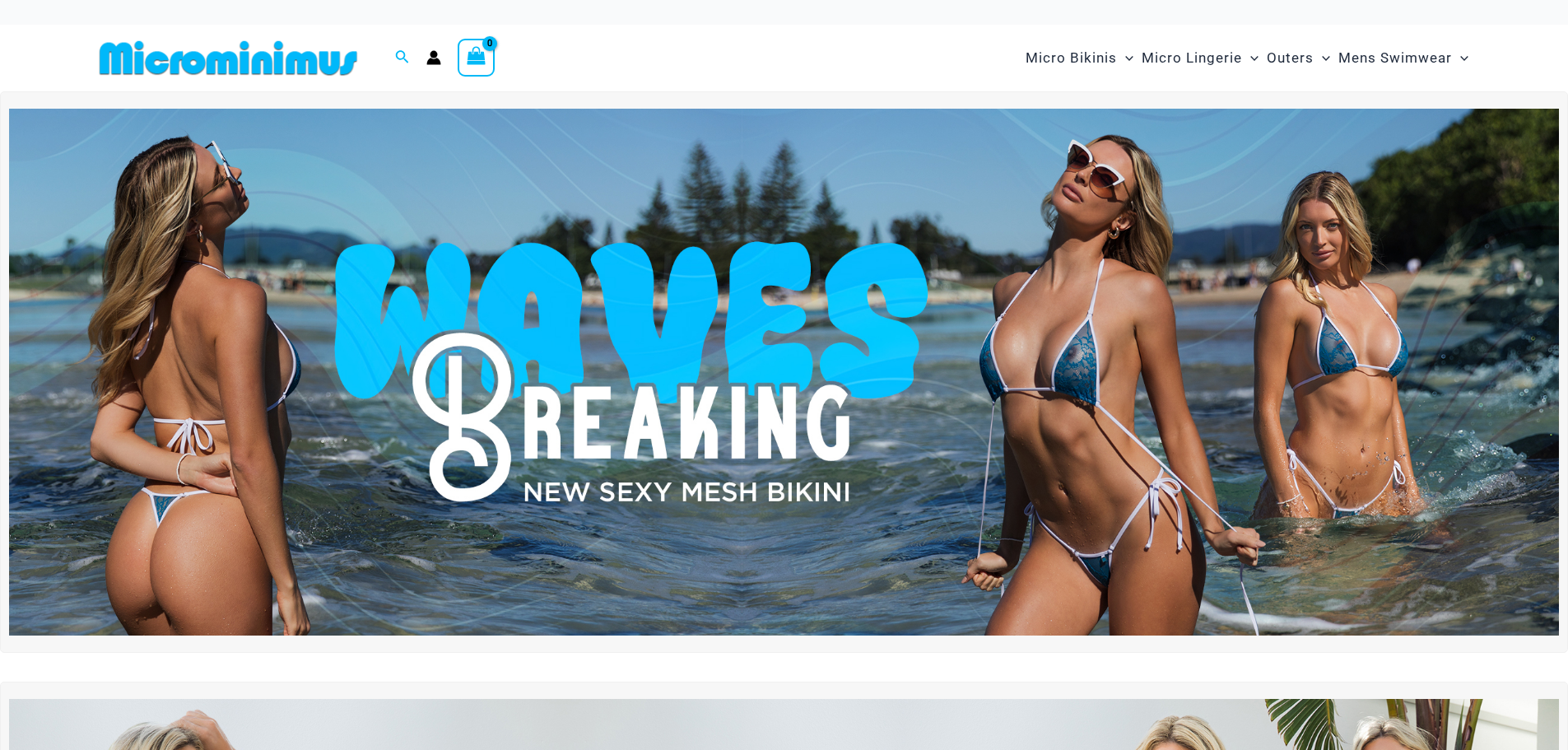
click at [857, 366] on img at bounding box center [783, 372] width 1549 height 527
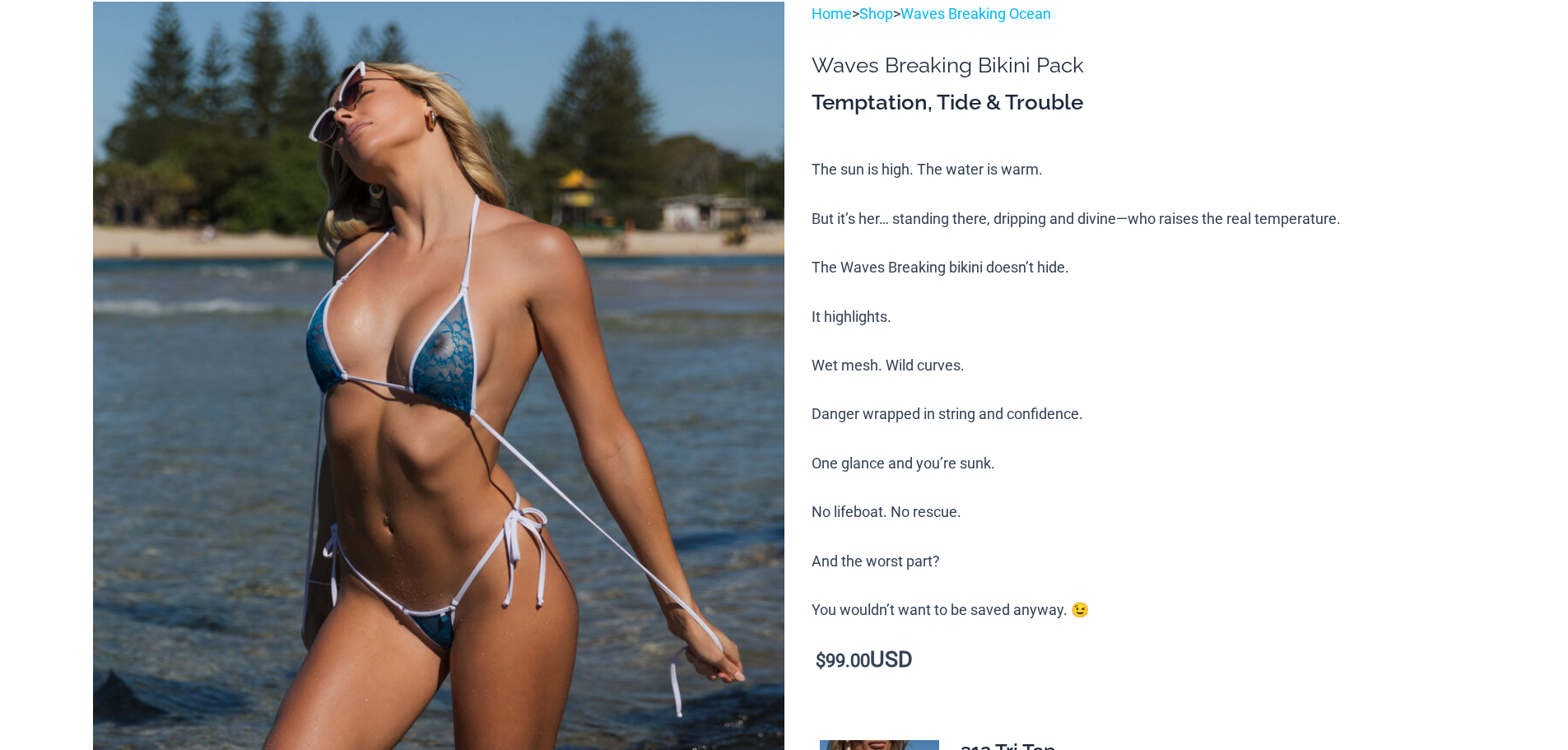
scroll to position [165, 0]
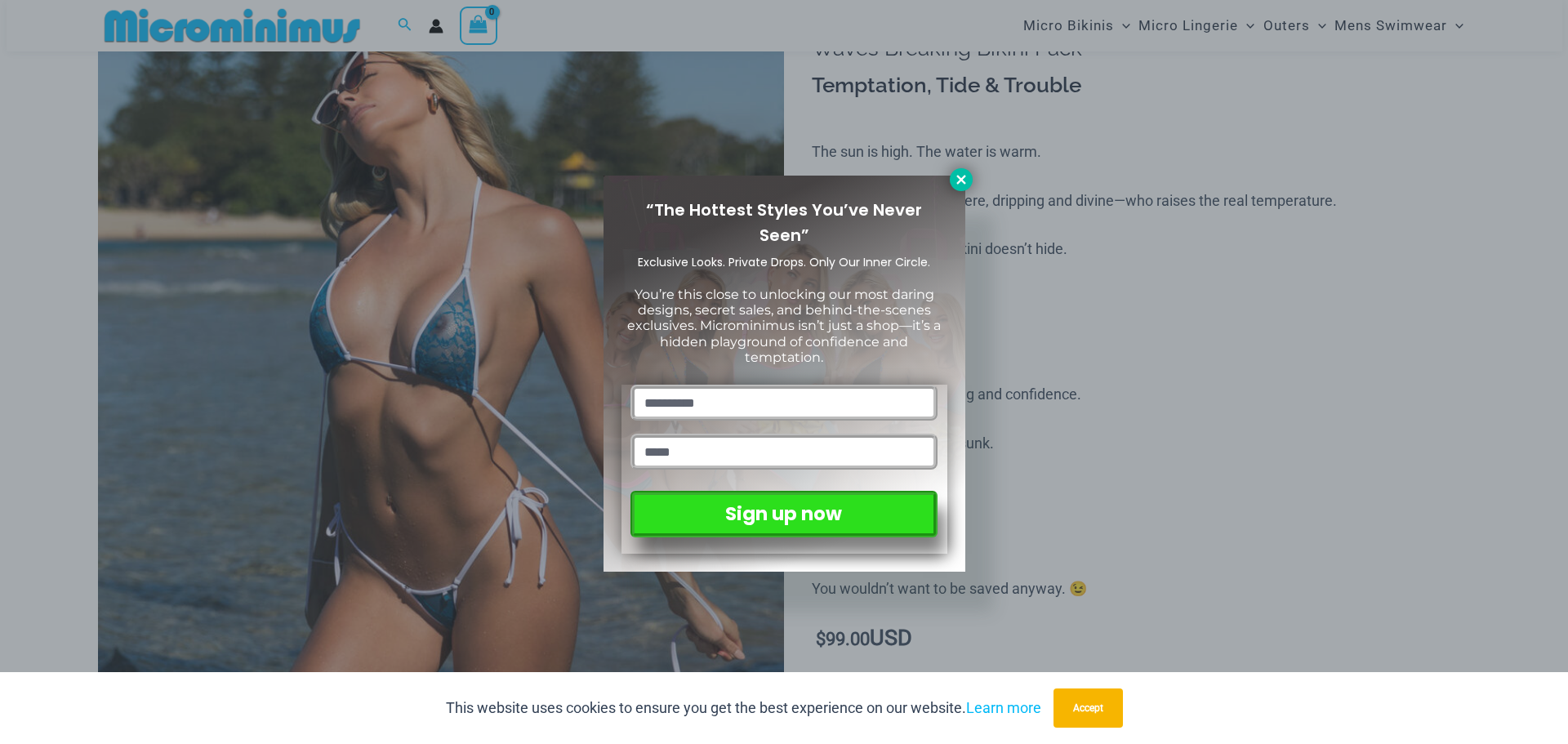
click at [959, 181] on icon at bounding box center [960, 179] width 9 height 9
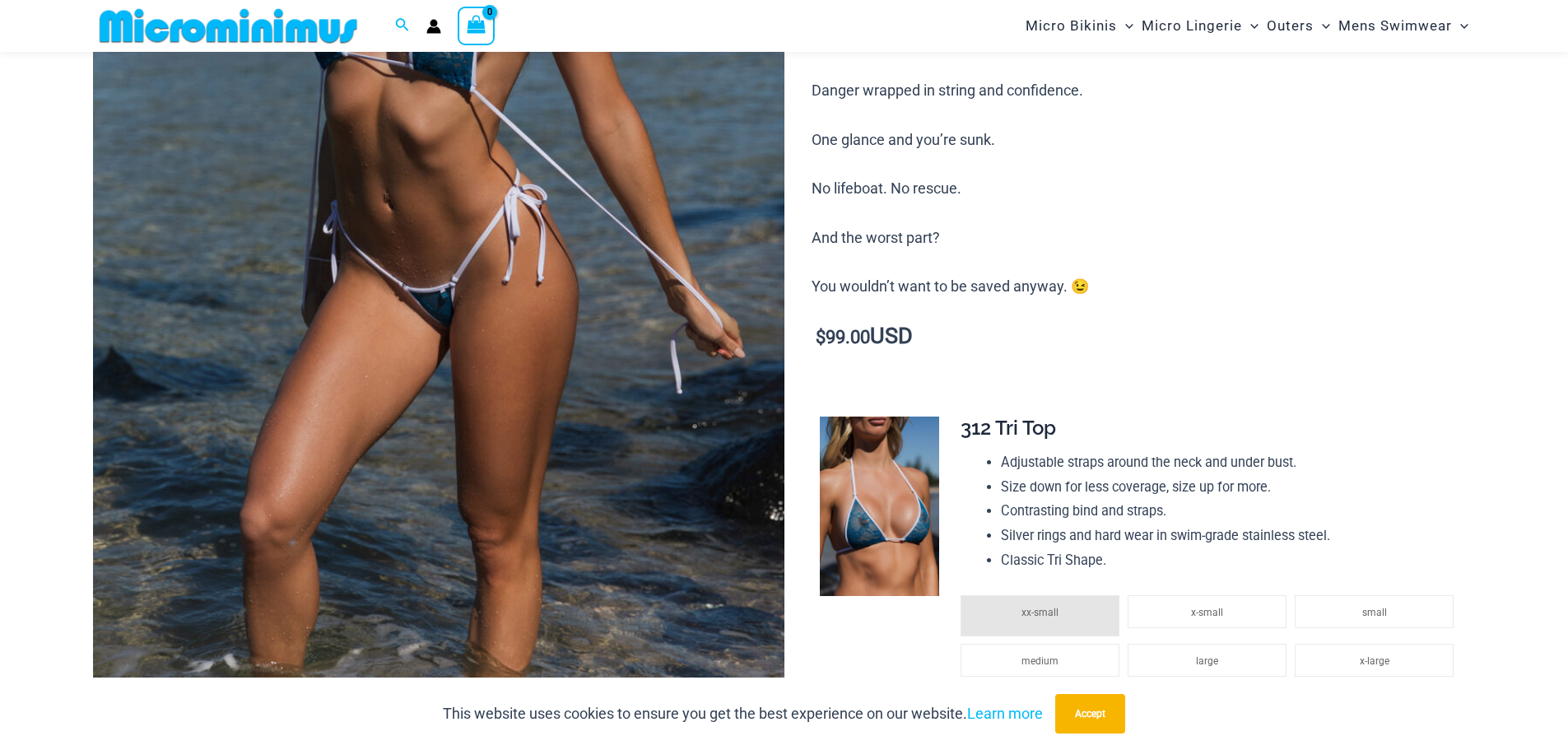
scroll to position [741, 0]
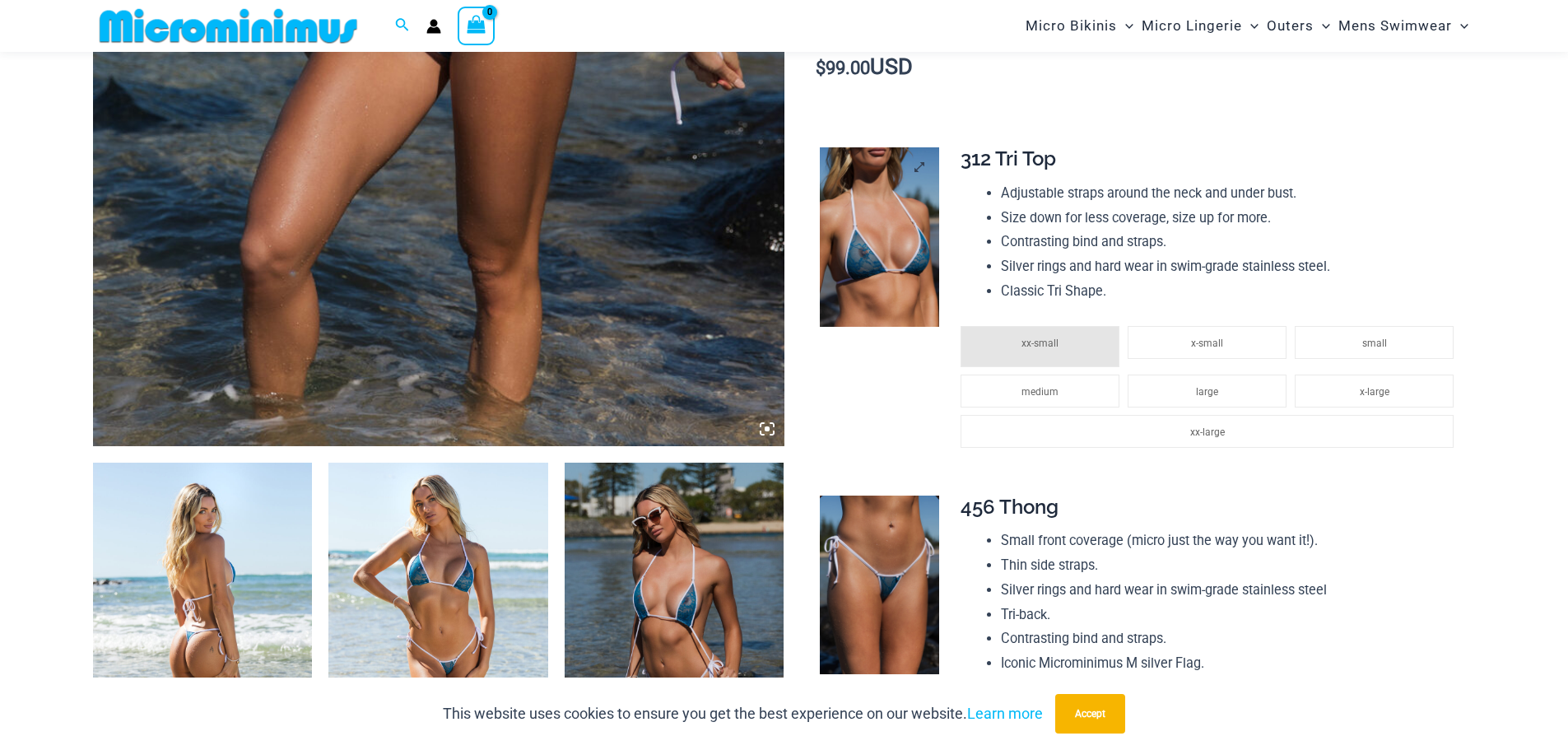
click at [869, 248] on img at bounding box center [879, 237] width 119 height 180
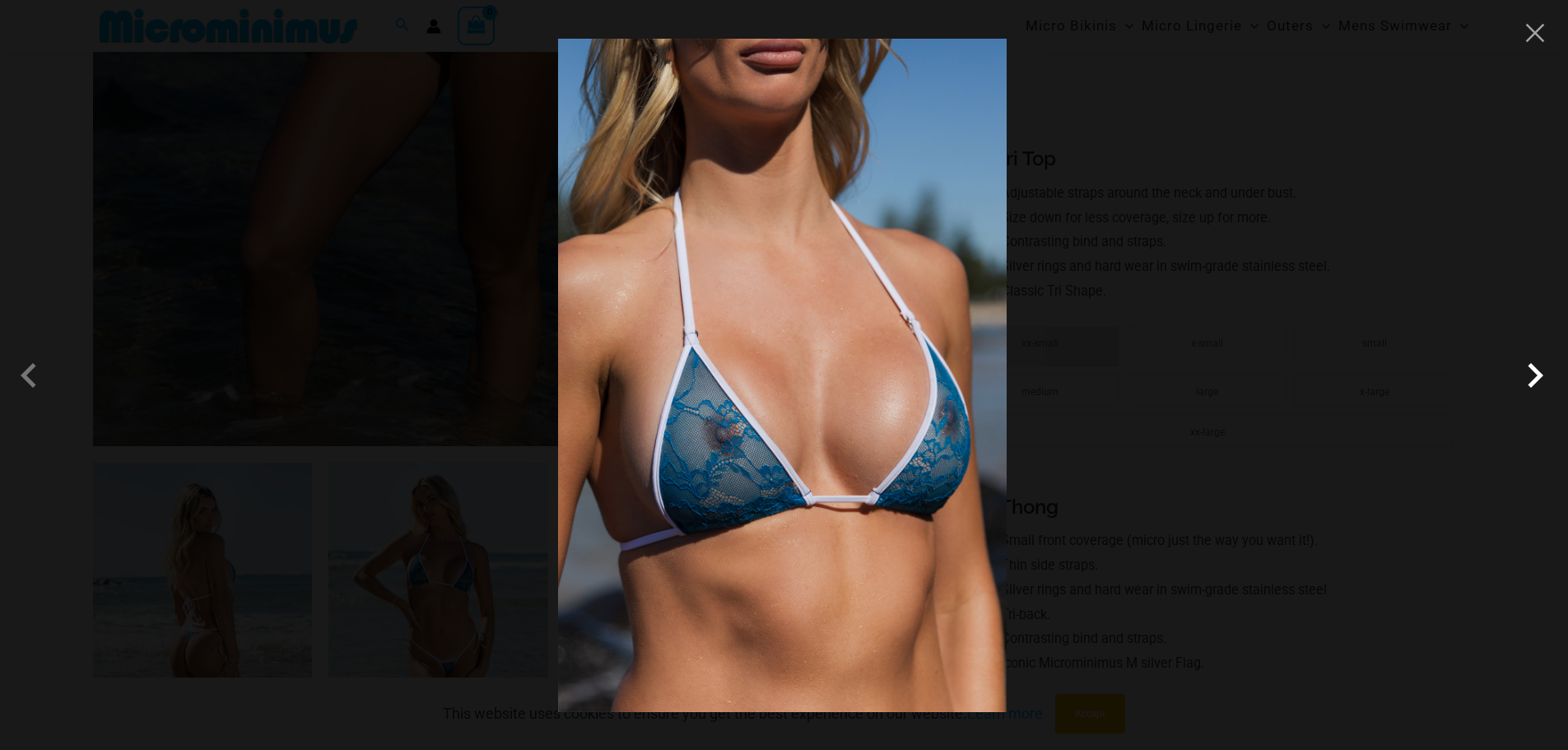
click at [1534, 388] on span at bounding box center [1534, 376] width 49 height 50
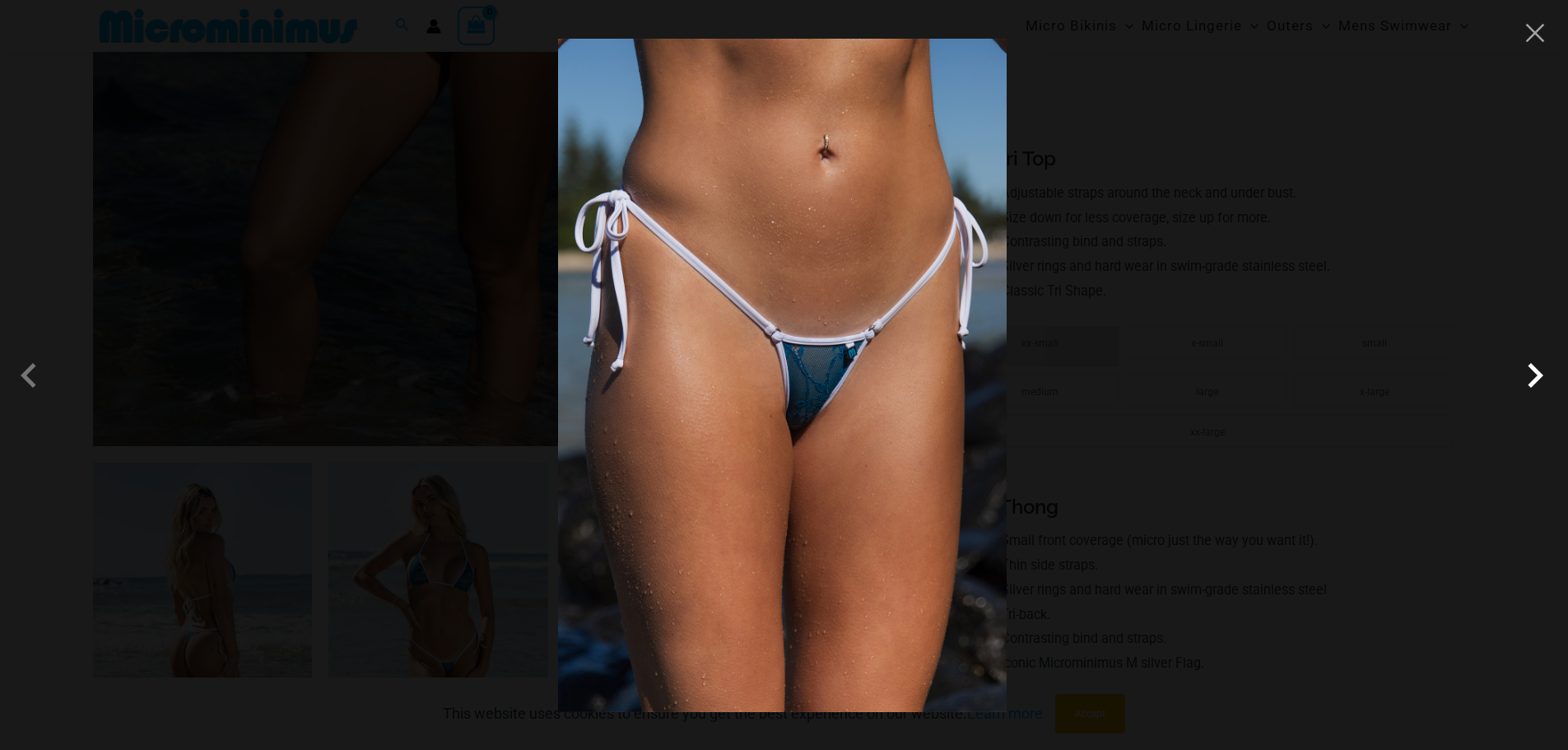
click at [1530, 385] on span at bounding box center [1534, 376] width 49 height 50
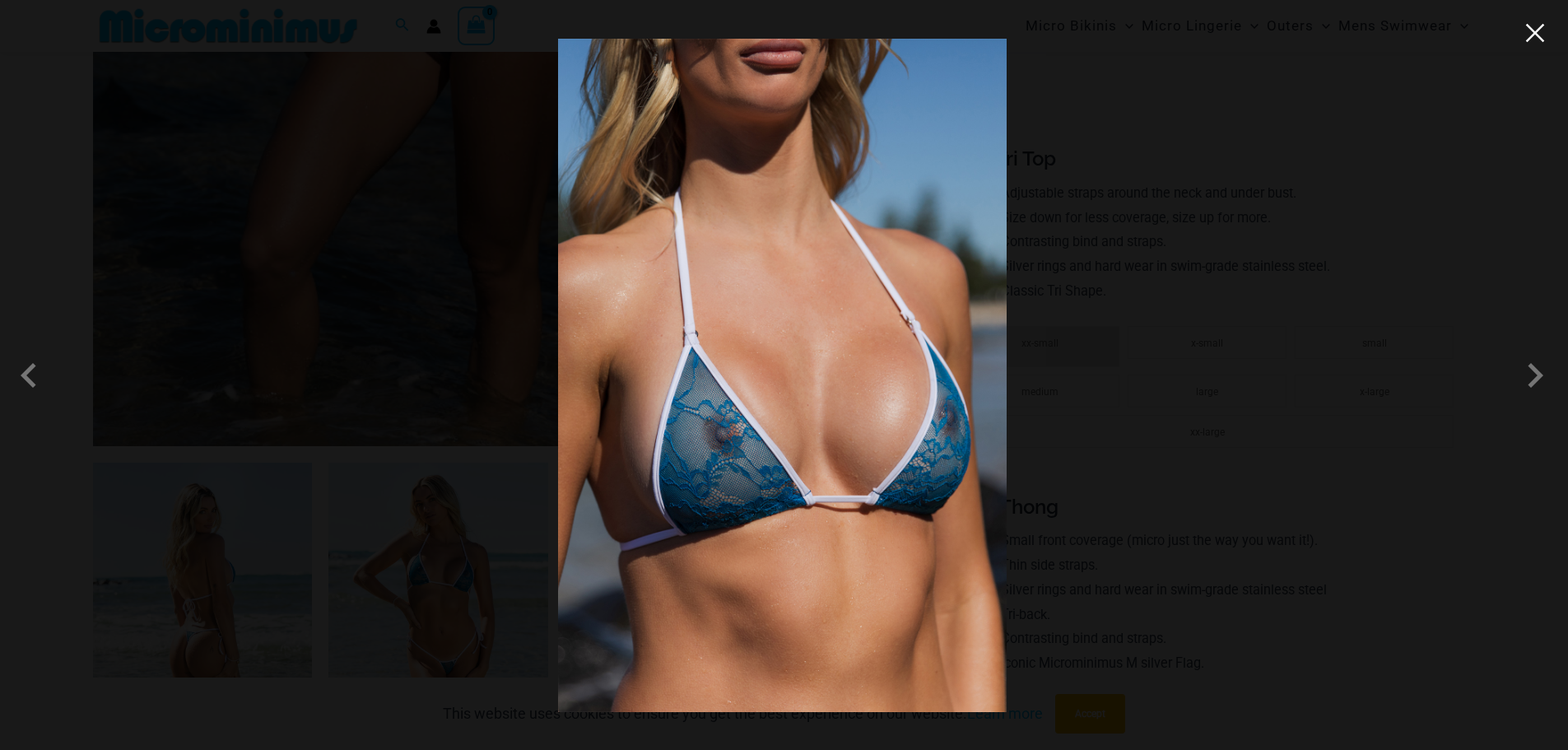
click at [1531, 41] on button "Close" at bounding box center [1534, 33] width 25 height 25
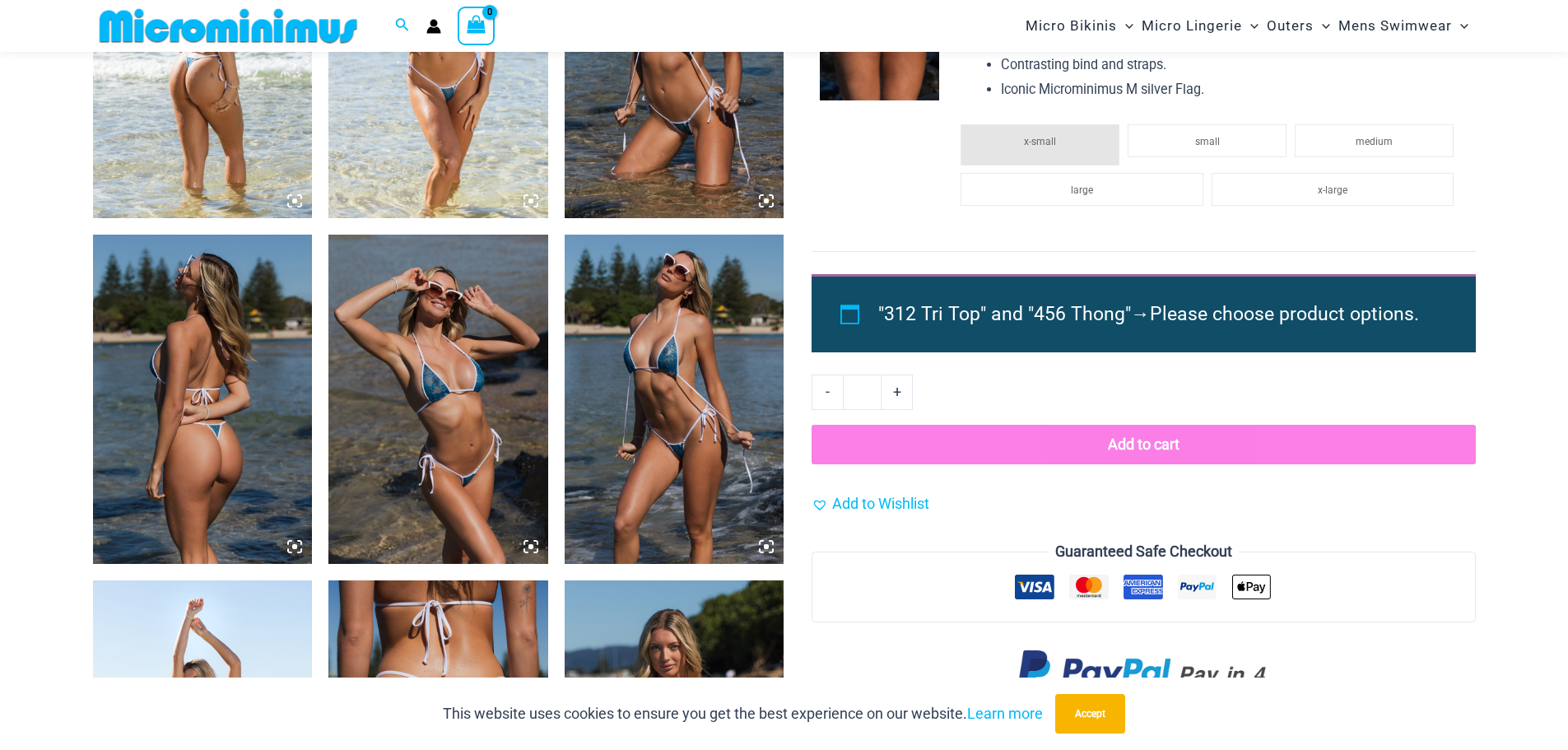
scroll to position [1565, 0]
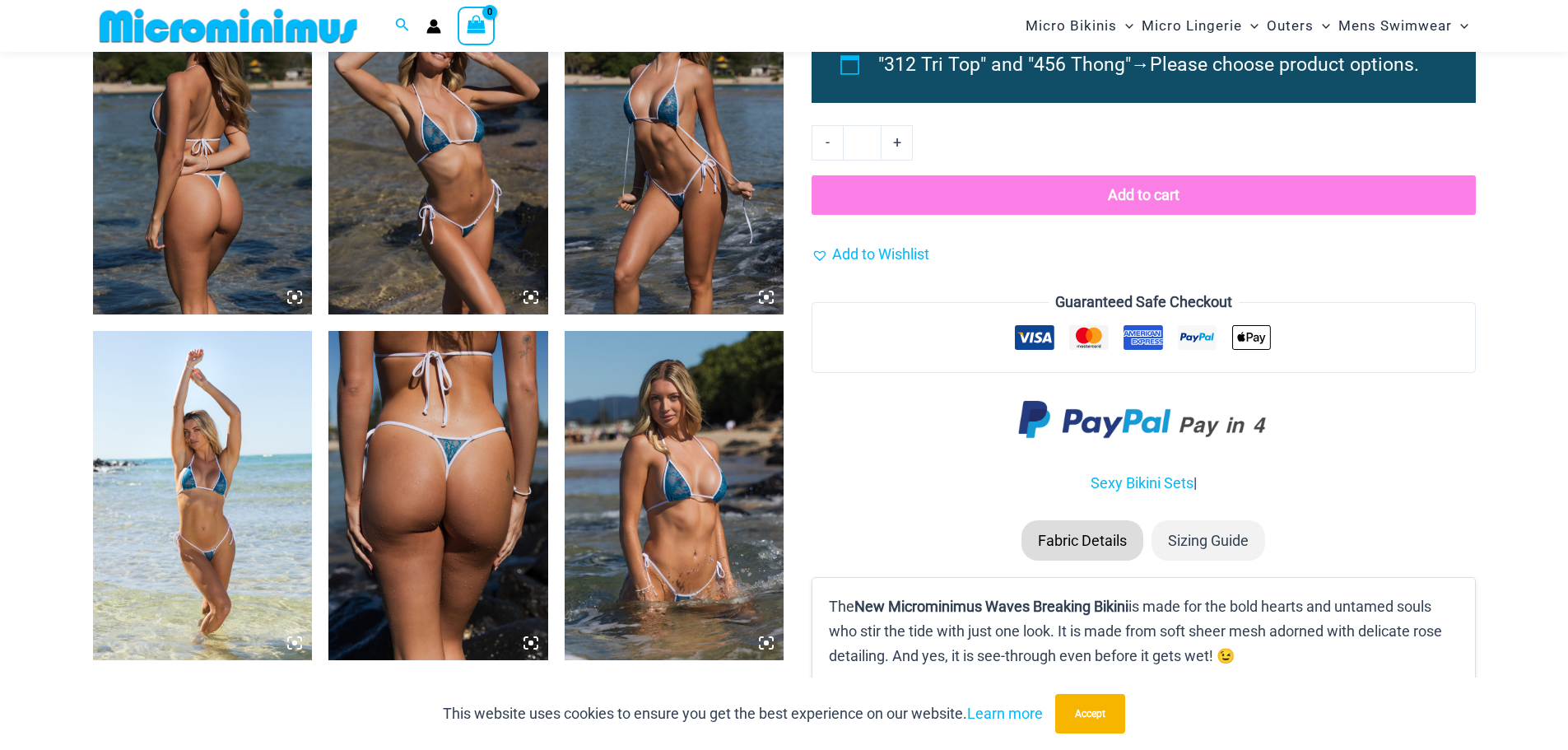
click at [671, 508] on img at bounding box center [674, 495] width 220 height 329
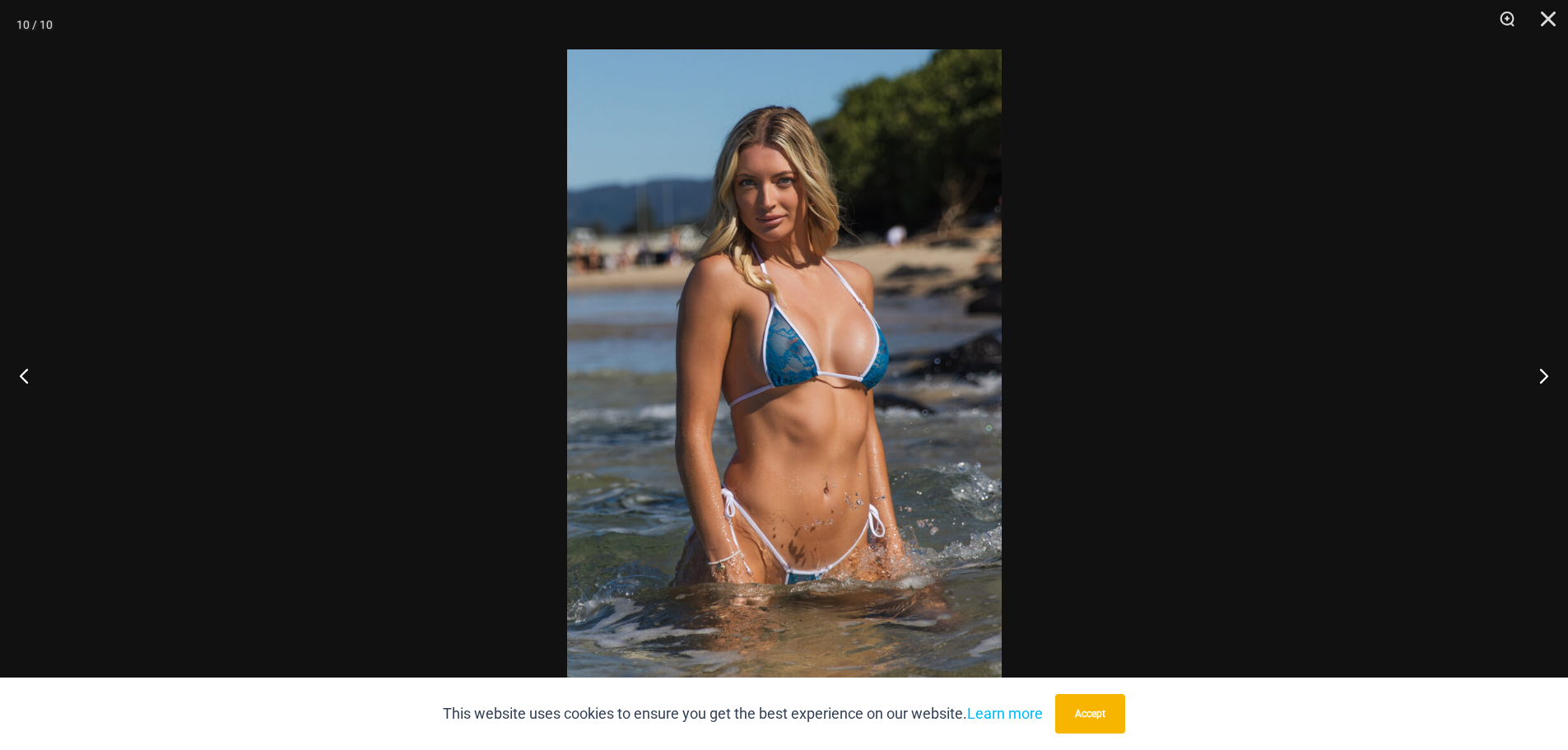
click at [839, 352] on img at bounding box center [784, 375] width 435 height 651
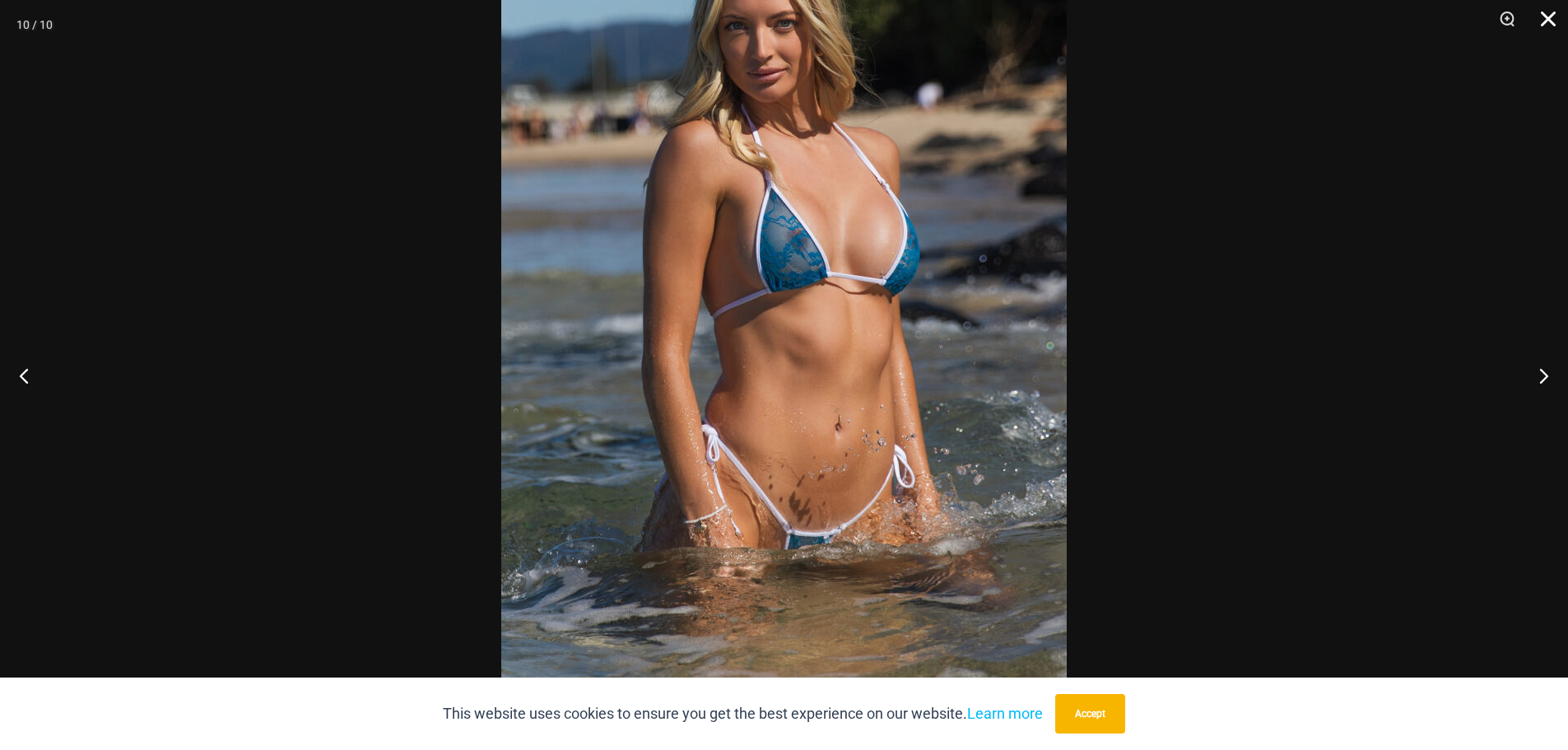
click at [1540, 22] on button "Close" at bounding box center [1541, 25] width 42 height 50
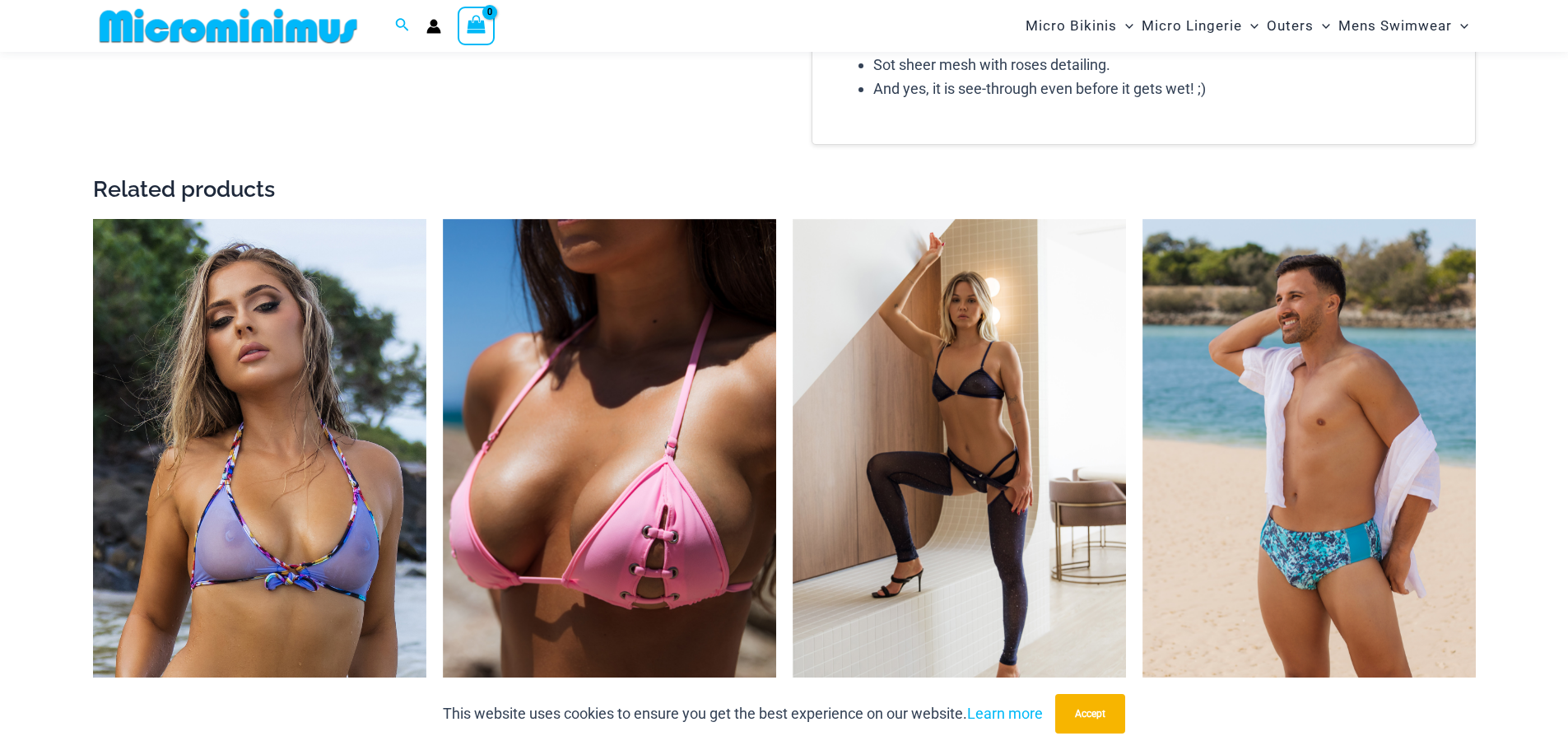
scroll to position [2306, 0]
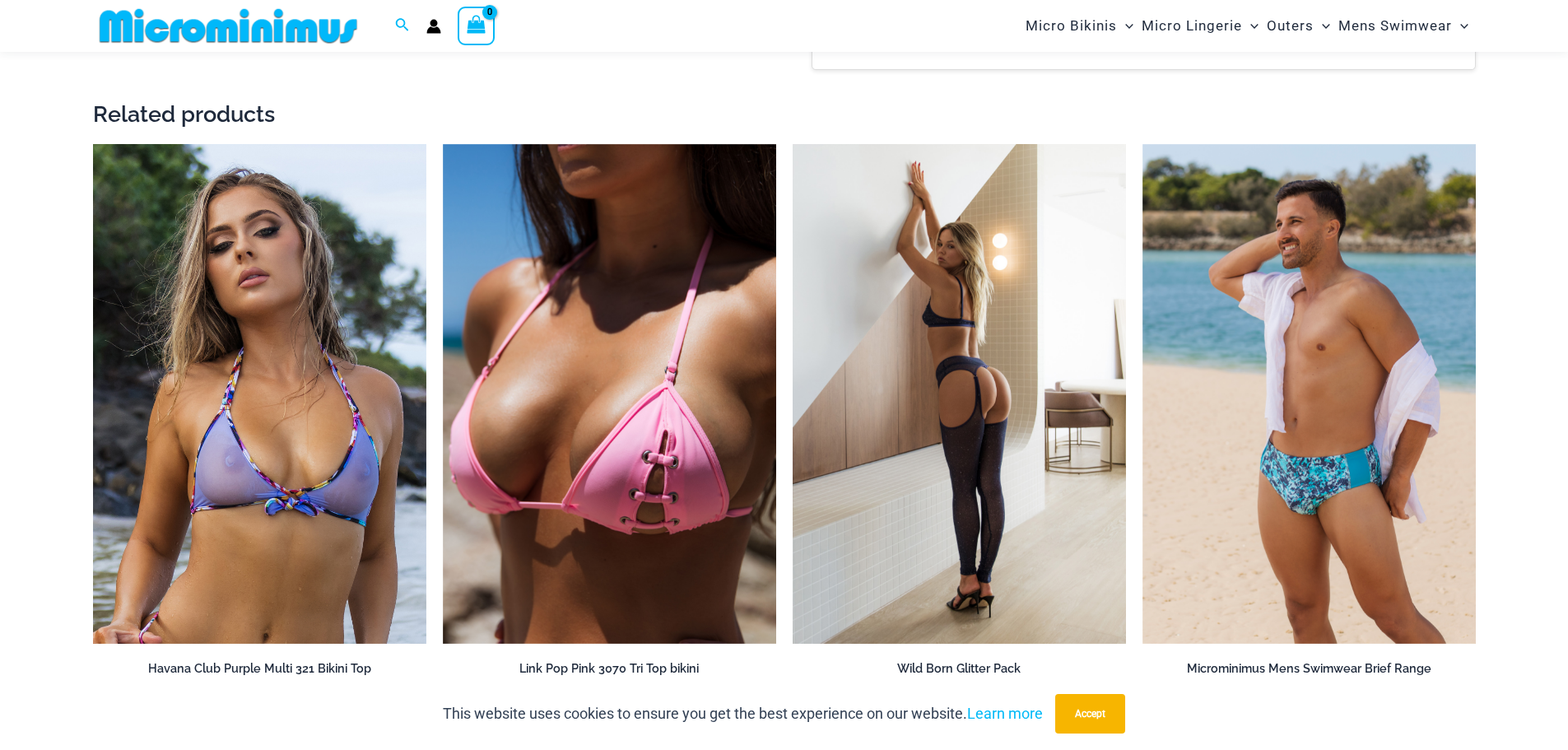
click at [964, 372] on img at bounding box center [959, 394] width 333 height 501
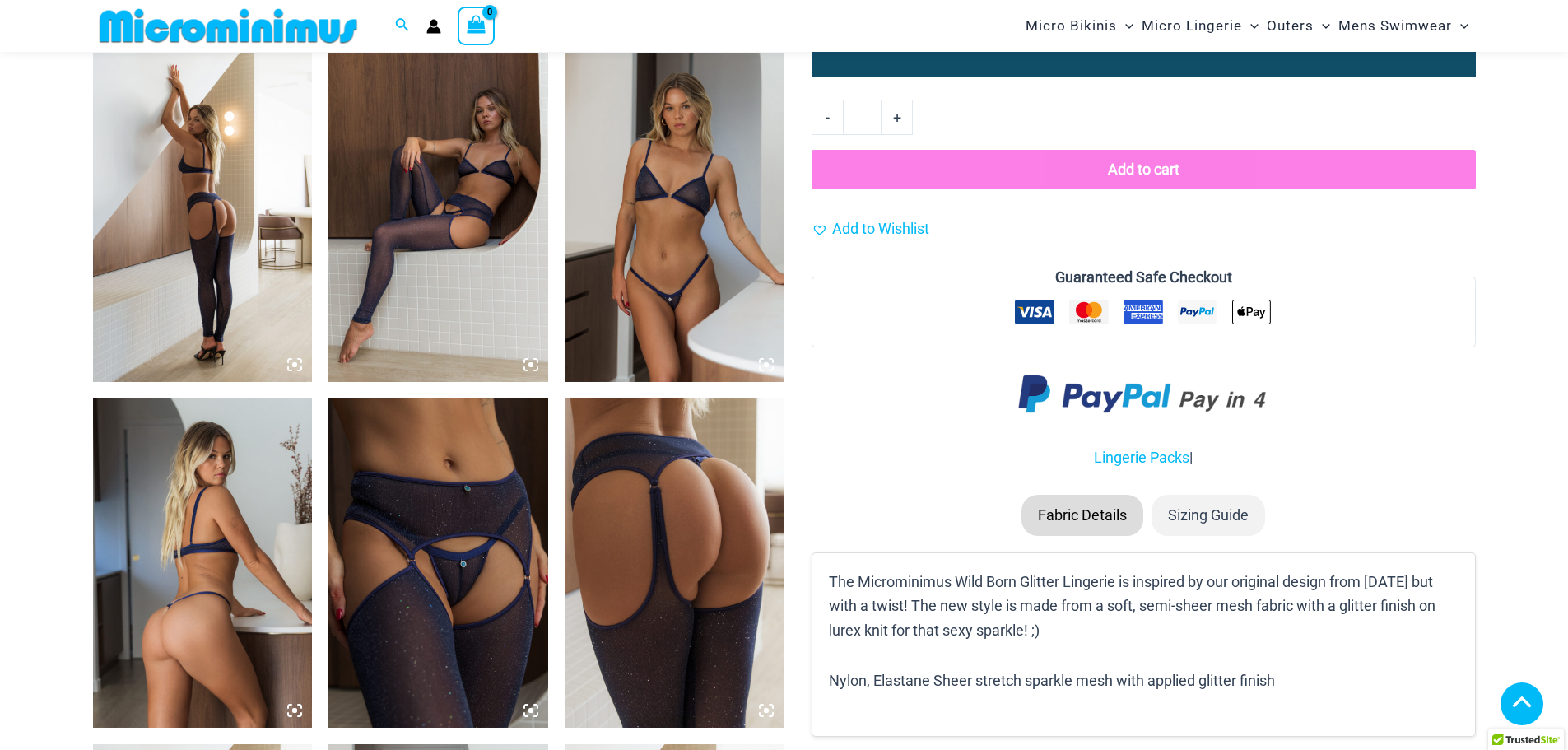
scroll to position [1152, 0]
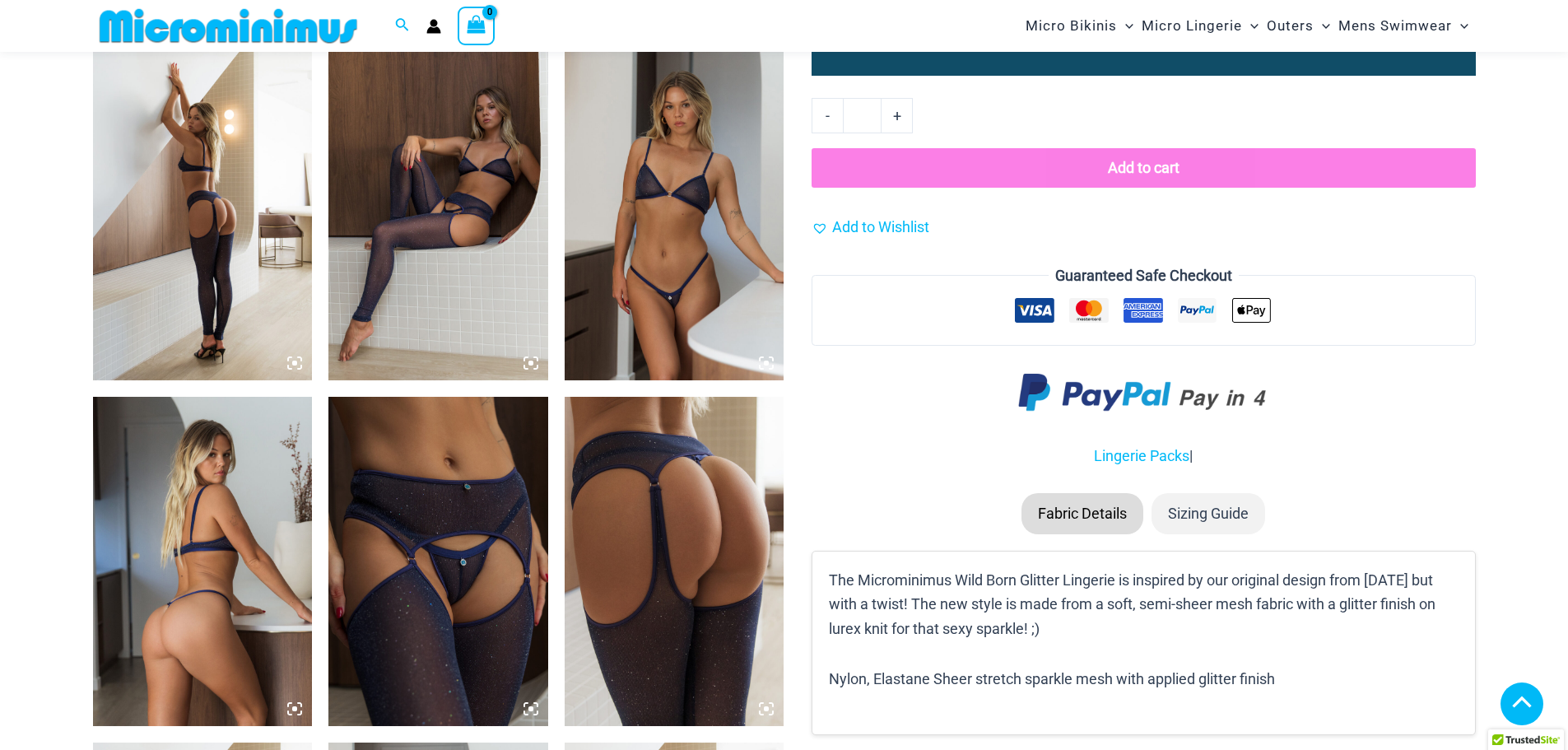
click at [698, 440] on img at bounding box center [674, 562] width 220 height 329
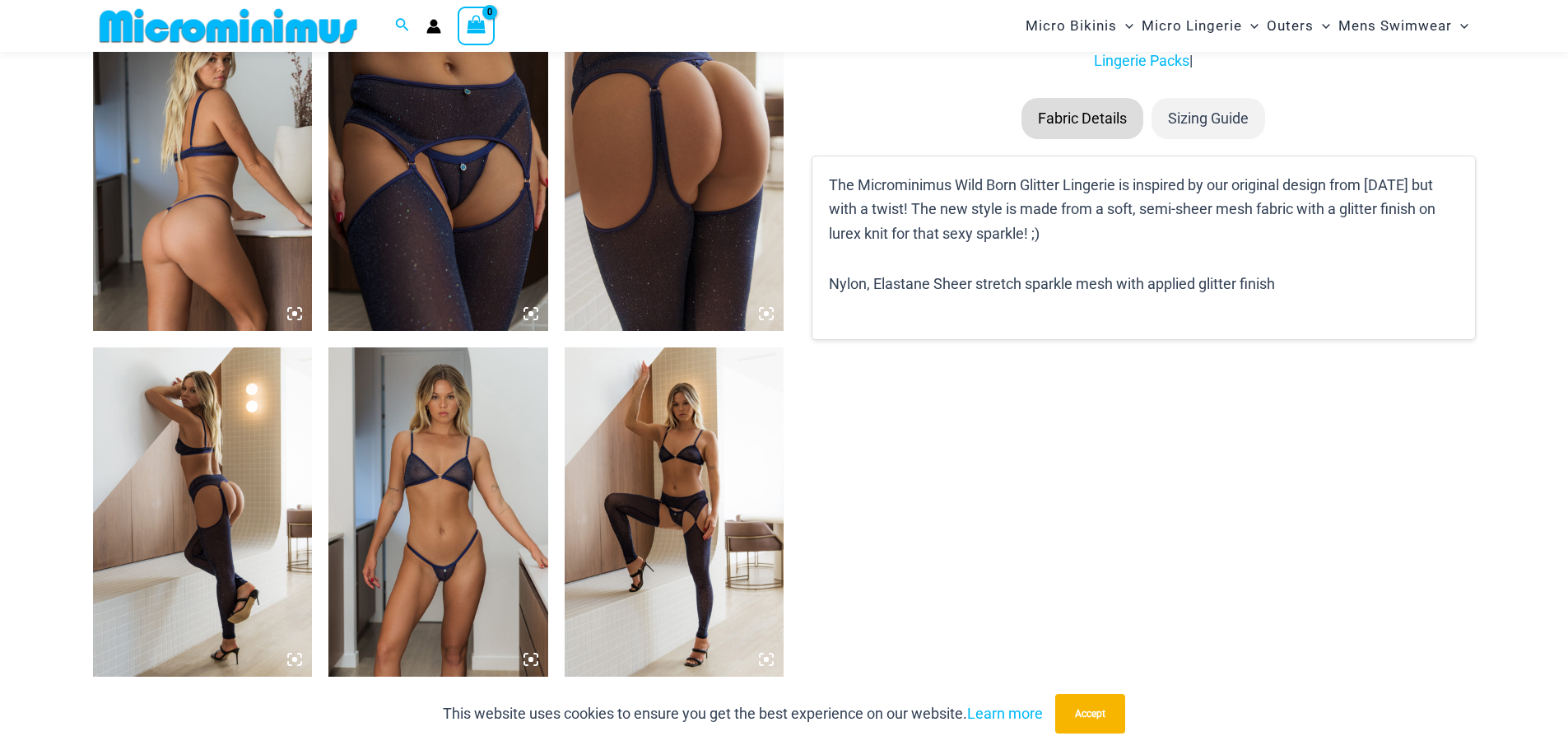
scroll to position [1565, 0]
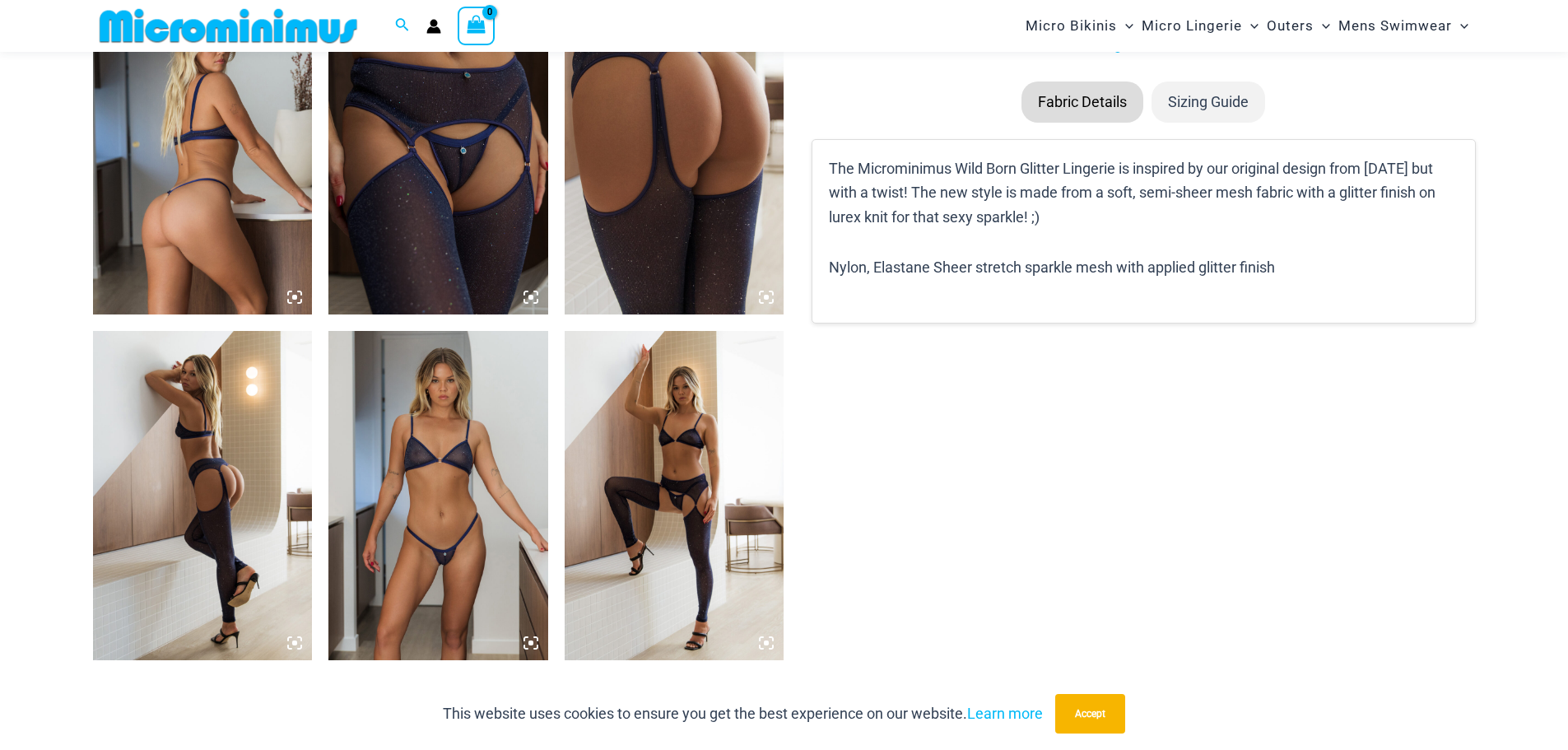
click at [161, 148] on img at bounding box center [202, 149] width 220 height 329
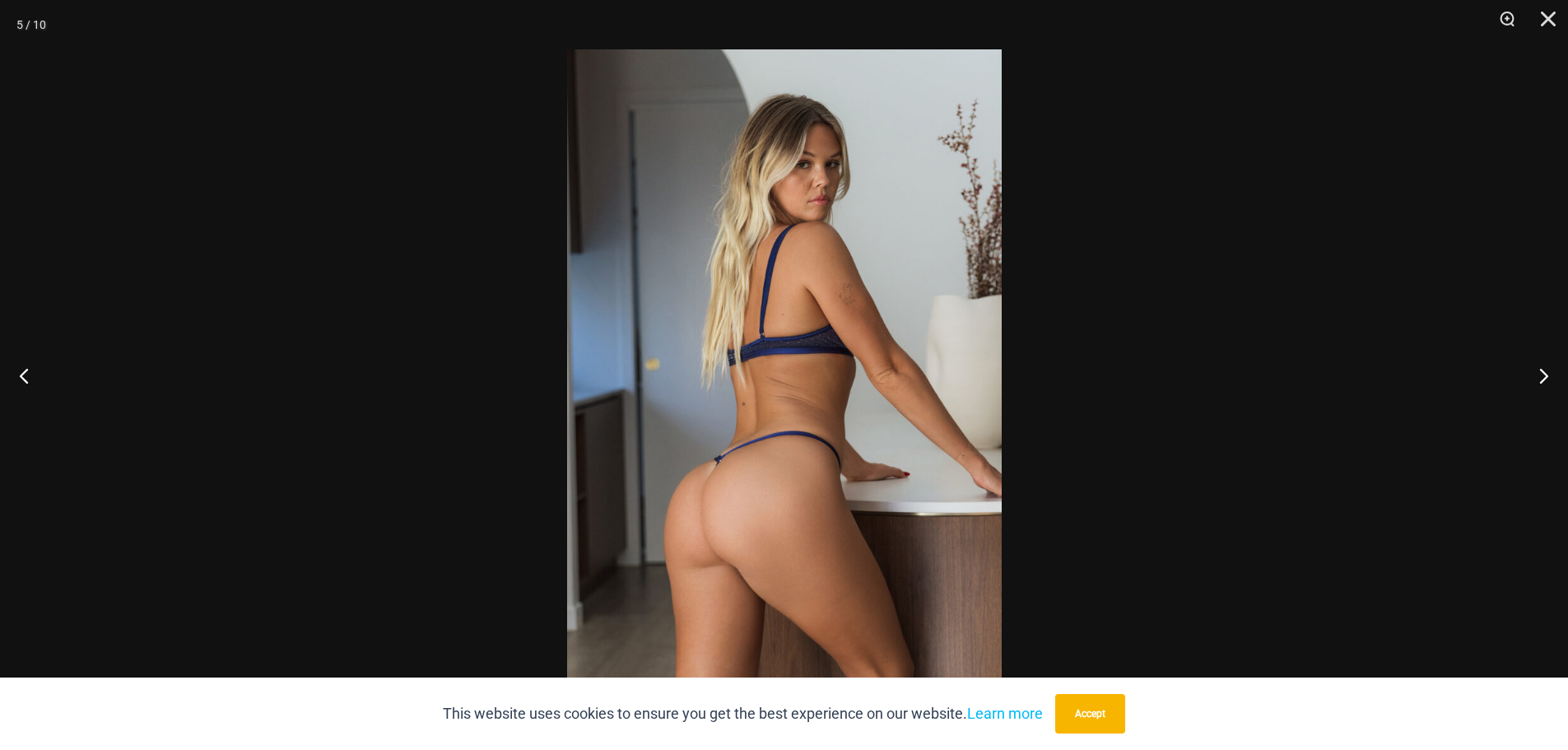
click at [735, 428] on img at bounding box center [784, 375] width 435 height 651
